Goal: Navigation & Orientation: Find specific page/section

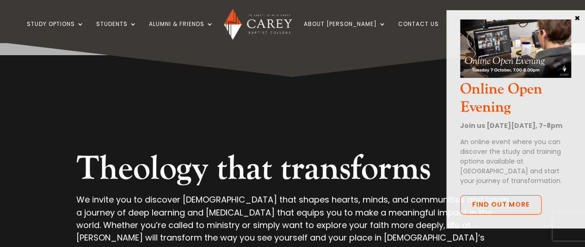
click at [576, 17] on button "×" at bounding box center [577, 17] width 9 height 8
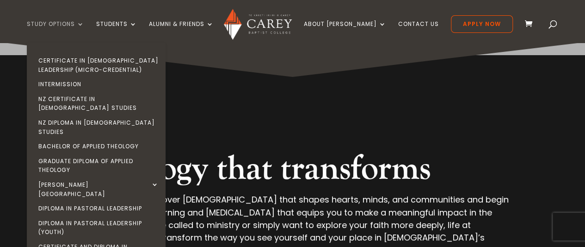
click at [65, 23] on link "Study Options" at bounding box center [55, 32] width 57 height 22
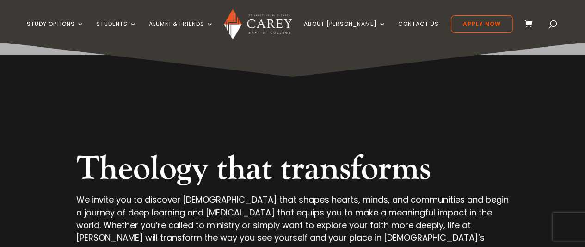
click at [275, 24] on img at bounding box center [258, 24] width 68 height 31
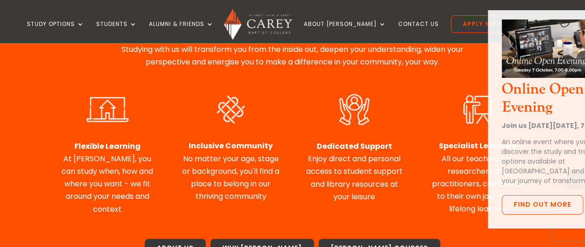
scroll to position [424, 0]
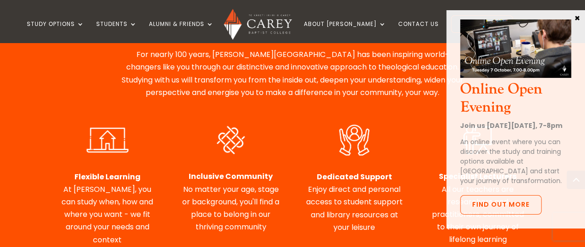
click at [577, 19] on button "×" at bounding box center [577, 17] width 9 height 8
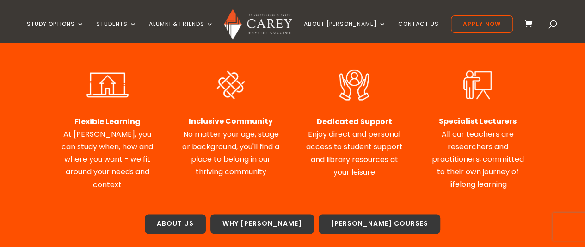
scroll to position [224, 0]
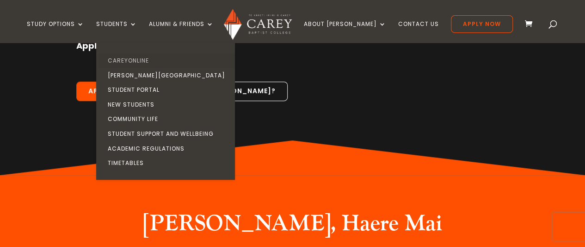
click at [145, 58] on link "CareyOnline" at bounding box center [168, 60] width 139 height 15
